Goal: Find contact information: Find contact information

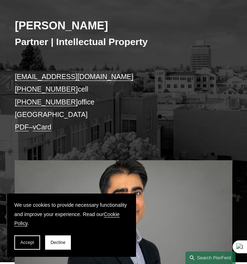
scroll to position [138, 0]
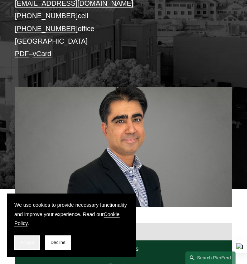
click at [33, 243] on span "Accept" at bounding box center [27, 242] width 14 height 5
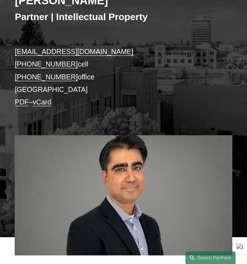
scroll to position [40, 0]
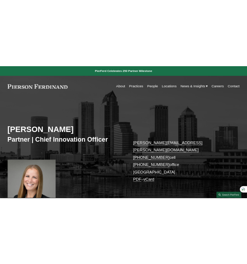
scroll to position [9, 0]
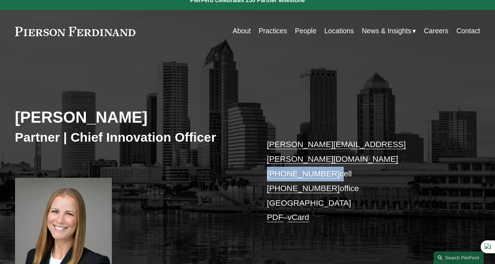
drag, startPoint x: 331, startPoint y: 160, endPoint x: 268, endPoint y: 160, distance: 62.9
click at [268, 160] on p "[PERSON_NAME][EMAIL_ADDRESS][PERSON_NAME][DOMAIN_NAME] [PHONE_NUMBER] cell [PHO…" at bounding box center [364, 181] width 194 height 88
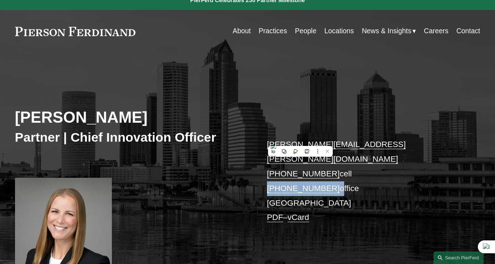
drag, startPoint x: 330, startPoint y: 173, endPoint x: 264, endPoint y: 173, distance: 66.1
click at [264, 173] on div "[PERSON_NAME] Partner | Chief Innovation Officer [PERSON_NAME][EMAIL_ADDRESS][P…" at bounding box center [247, 171] width 495 height 207
copy p "[PHONE_NUMBER]"
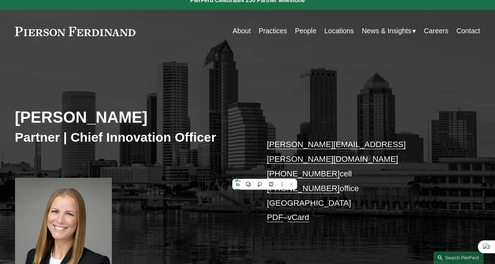
click at [183, 174] on div "[PERSON_NAME] Partner | Chief Innovation Officer [PERSON_NAME][EMAIL_ADDRESS][P…" at bounding box center [247, 171] width 495 height 207
